Goal: Information Seeking & Learning: Learn about a topic

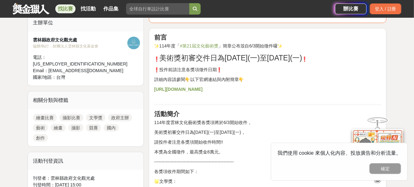
scroll to position [253, 0]
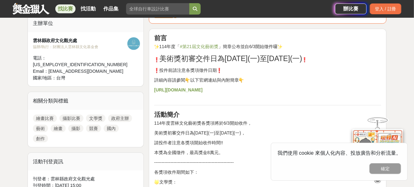
click at [184, 89] on strong "[URL][DOMAIN_NAME]" at bounding box center [178, 89] width 48 height 5
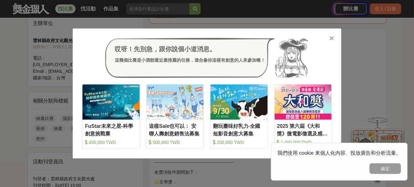
click at [331, 38] on icon at bounding box center [331, 38] width 5 height 6
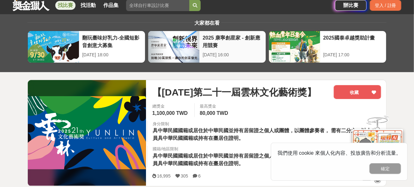
scroll to position [0, 0]
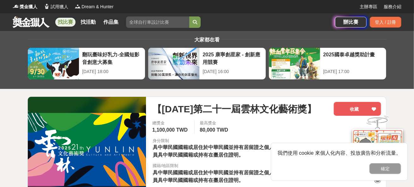
click at [23, 24] on link at bounding box center [31, 22] width 38 height 12
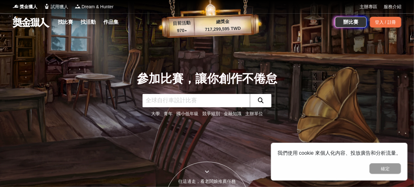
click at [171, 99] on input "text" at bounding box center [195, 100] width 107 height 13
type input "文學獎"
click button "submit" at bounding box center [260, 100] width 21 height 13
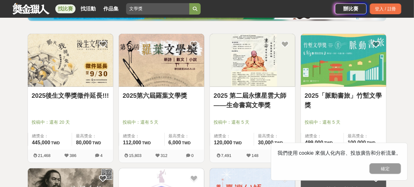
scroll to position [95, 0]
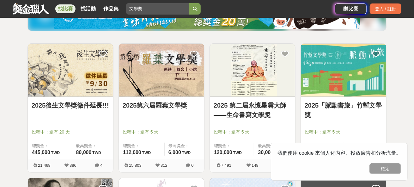
click at [175, 103] on link "2025第六屆羅葉文學獎" at bounding box center [162, 104] width 78 height 9
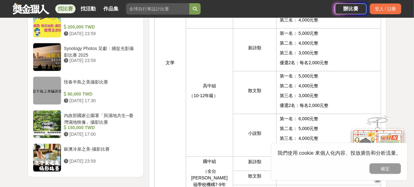
scroll to position [821, 0]
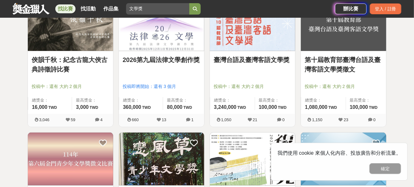
scroll to position [284, 0]
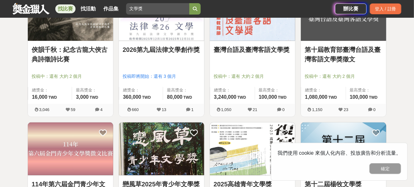
click at [325, 28] on img at bounding box center [343, 14] width 85 height 53
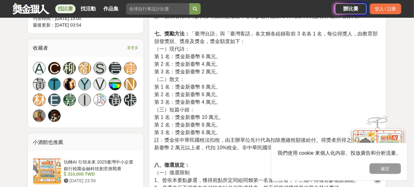
scroll to position [442, 0]
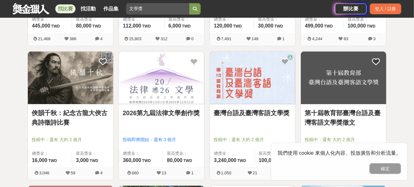
scroll to position [284, 0]
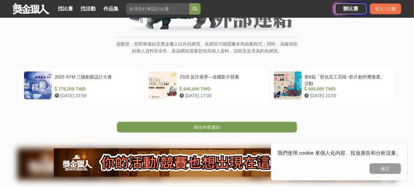
scroll to position [95, 0]
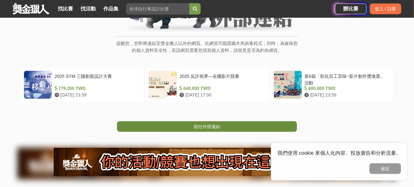
drag, startPoint x: 209, startPoint y: 127, endPoint x: 218, endPoint y: 131, distance: 9.2
click at [210, 127] on span "前往外部連結" at bounding box center [207, 126] width 27 height 5
